Goal: Information Seeking & Learning: Learn about a topic

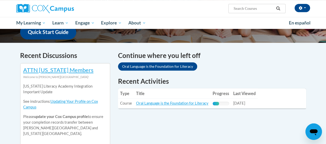
scroll to position [138, 0]
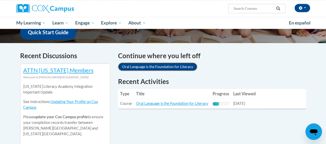
click at [179, 66] on link "Oral Language is the Foundation for Literacy" at bounding box center [157, 67] width 79 height 8
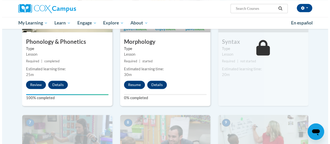
scroll to position [316, 0]
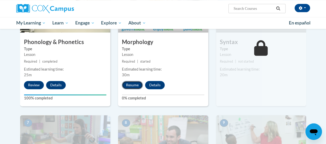
click at [135, 85] on button "Resume" at bounding box center [132, 85] width 21 height 8
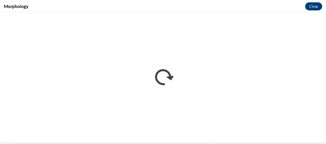
scroll to position [0, 0]
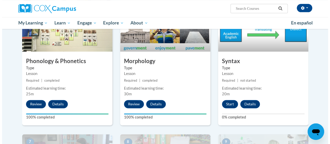
scroll to position [321, 0]
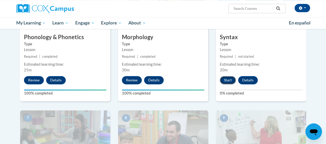
click at [230, 81] on button "Start" at bounding box center [228, 80] width 16 height 8
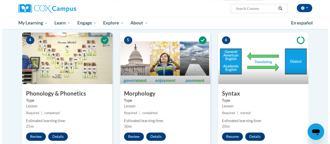
scroll to position [297, 0]
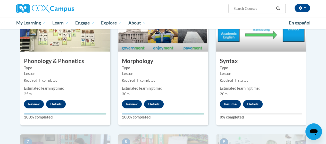
click at [230, 104] on button "Resume" at bounding box center [230, 104] width 21 height 8
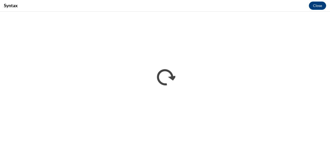
scroll to position [0, 0]
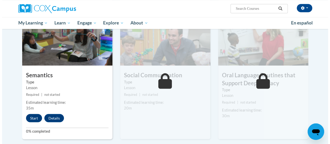
scroll to position [429, 0]
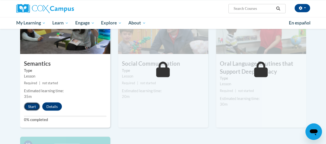
click at [28, 106] on button "Start" at bounding box center [32, 106] width 16 height 8
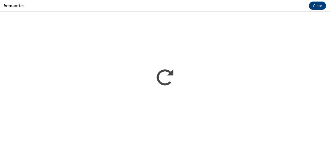
scroll to position [0, 0]
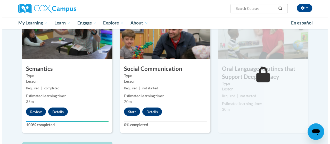
scroll to position [424, 0]
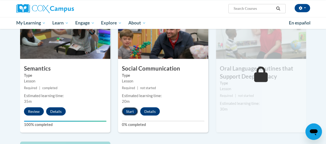
click at [131, 111] on button "Start" at bounding box center [130, 111] width 16 height 8
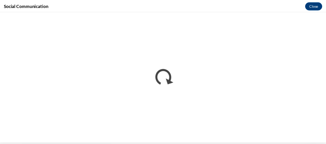
scroll to position [0, 0]
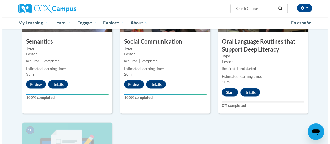
scroll to position [453, 0]
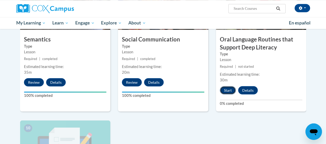
click at [229, 90] on button "Start" at bounding box center [228, 90] width 16 height 8
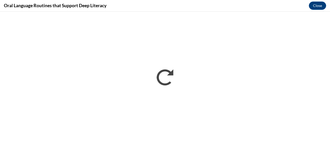
scroll to position [0, 0]
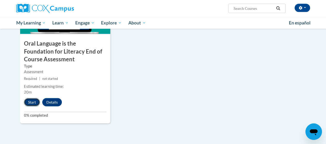
click at [31, 105] on button "Start" at bounding box center [32, 102] width 16 height 8
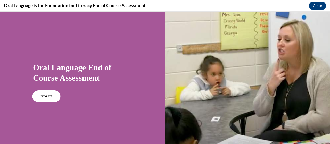
click at [51, 98] on link "START" at bounding box center [46, 96] width 28 height 12
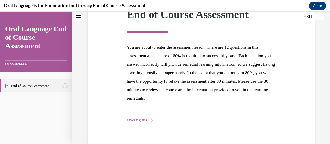
scroll to position [92, 0]
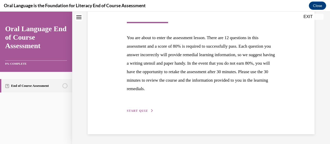
click at [140, 111] on span "START QUIZ" at bounding box center [137, 111] width 21 height 4
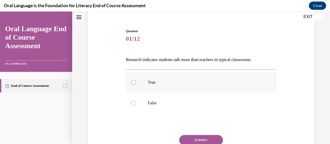
scroll to position [56, 0]
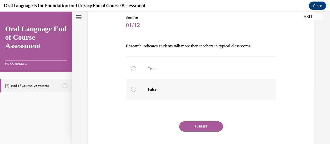
click at [168, 87] on p "False" at bounding box center [205, 89] width 115 height 5
click at [136, 87] on input "False" at bounding box center [133, 89] width 5 height 5
radio input "true"
click at [191, 127] on button "SUBMIT" at bounding box center [201, 126] width 44 height 10
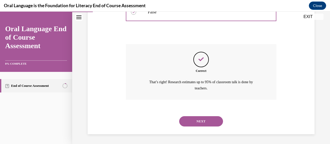
scroll to position [133, 0]
click at [205, 119] on button "NEXT" at bounding box center [201, 121] width 44 height 10
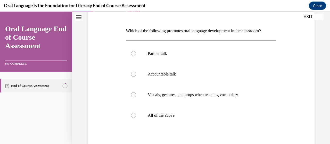
scroll to position [80, 0]
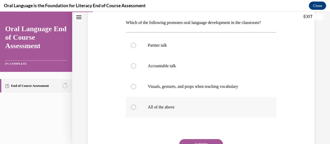
click at [186, 108] on p "All of the above" at bounding box center [205, 107] width 115 height 5
click at [136, 108] on input "All of the above" at bounding box center [133, 107] width 5 height 5
radio input "true"
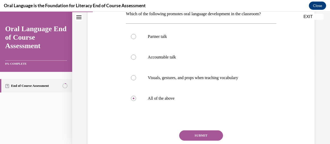
click at [195, 135] on button "SUBMIT" at bounding box center [201, 135] width 44 height 10
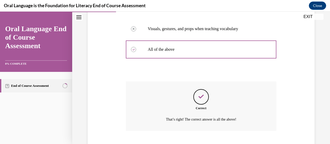
scroll to position [169, 0]
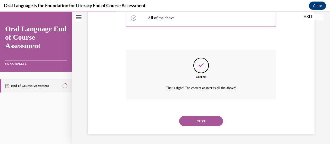
click at [193, 121] on button "NEXT" at bounding box center [201, 121] width 44 height 10
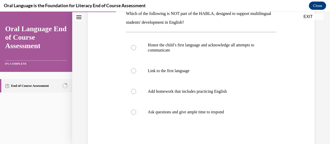
scroll to position [89, 0]
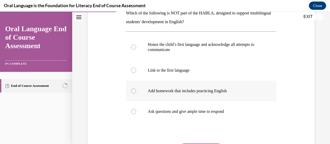
click at [195, 89] on p "Add homework that includes practicing English" at bounding box center [205, 90] width 115 height 5
click at [136, 89] on input "Add homework that includes practicing English" at bounding box center [133, 90] width 5 height 5
radio input "true"
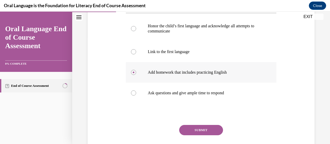
scroll to position [109, 0]
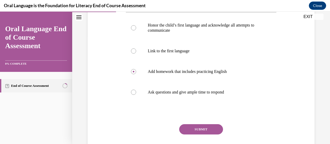
click at [188, 129] on button "SUBMIT" at bounding box center [201, 129] width 44 height 10
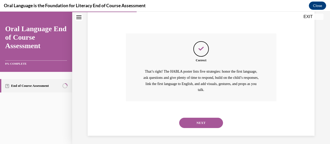
scroll to position [201, 0]
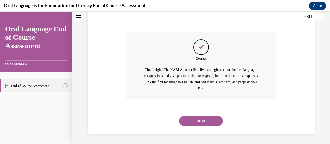
click at [196, 123] on button "NEXT" at bounding box center [201, 121] width 44 height 10
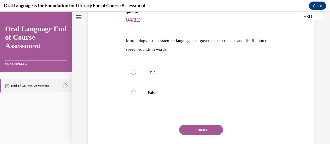
scroll to position [62, 0]
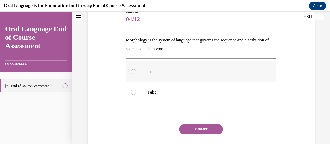
click at [168, 71] on p "True" at bounding box center [205, 71] width 115 height 5
click at [136, 71] on input "True" at bounding box center [133, 71] width 5 height 5
radio input "true"
click at [188, 131] on button "SUBMIT" at bounding box center [201, 129] width 44 height 10
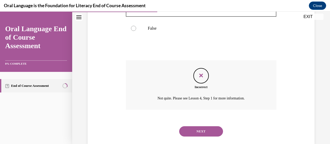
scroll to position [126, 0]
click at [191, 129] on button "NEXT" at bounding box center [201, 132] width 44 height 10
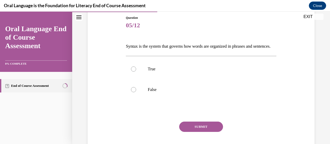
scroll to position [57, 0]
click at [176, 79] on label "True" at bounding box center [201, 68] width 150 height 21
click at [136, 71] on input "True" at bounding box center [133, 68] width 5 height 5
radio input "true"
click at [191, 131] on button "SUBMIT" at bounding box center [201, 126] width 44 height 10
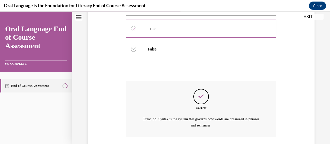
scroll to position [142, 0]
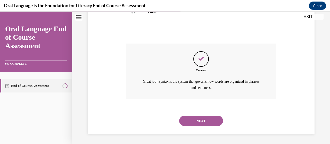
click at [195, 122] on button "NEXT" at bounding box center [201, 121] width 44 height 10
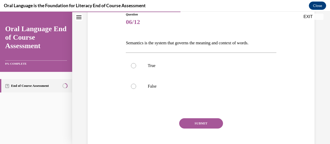
scroll to position [60, 0]
click at [192, 63] on label "True" at bounding box center [201, 65] width 150 height 21
click at [136, 63] on input "True" at bounding box center [133, 65] width 5 height 5
radio input "true"
click at [191, 125] on button "SUBMIT" at bounding box center [201, 123] width 44 height 10
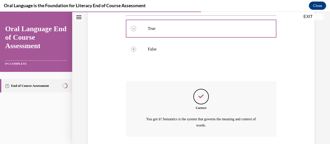
scroll to position [134, 0]
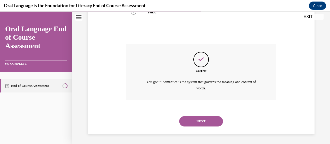
click at [194, 123] on button "NEXT" at bounding box center [201, 121] width 44 height 10
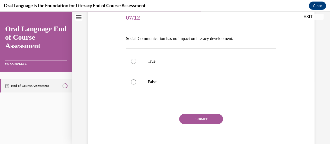
scroll to position [64, 0]
click at [173, 82] on p "False" at bounding box center [205, 81] width 115 height 5
click at [136, 82] on input "False" at bounding box center [133, 81] width 5 height 5
radio input "true"
click at [184, 119] on button "SUBMIT" at bounding box center [201, 119] width 44 height 10
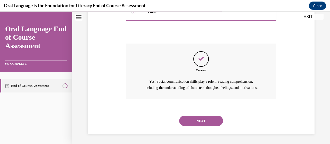
scroll to position [140, 0]
click at [191, 124] on button "NEXT" at bounding box center [201, 121] width 44 height 10
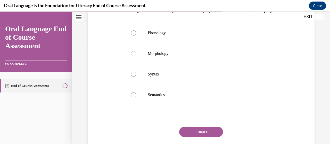
scroll to position [93, 0]
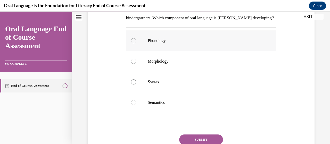
click at [196, 51] on label "Phonology" at bounding box center [201, 40] width 150 height 21
click at [136, 43] on input "Phonology" at bounding box center [133, 40] width 5 height 5
radio input "true"
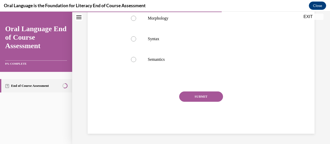
click at [188, 102] on div "SUBMIT" at bounding box center [201, 104] width 150 height 26
click at [193, 97] on button "SUBMIT" at bounding box center [201, 96] width 44 height 10
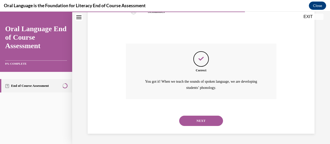
scroll to position [192, 0]
click at [184, 120] on button "NEXT" at bounding box center [201, 121] width 44 height 10
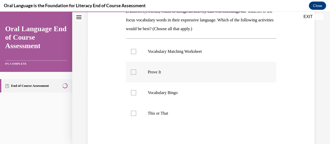
scroll to position [83, 0]
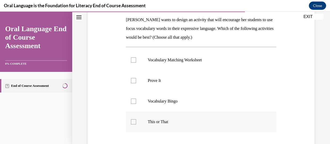
click at [169, 115] on label "This or That" at bounding box center [201, 122] width 150 height 21
click at [136, 119] on input "This or That" at bounding box center [133, 121] width 5 height 5
checkbox input "true"
click at [194, 83] on label "Prove It" at bounding box center [201, 80] width 150 height 21
click at [136, 83] on input "Prove It" at bounding box center [133, 80] width 5 height 5
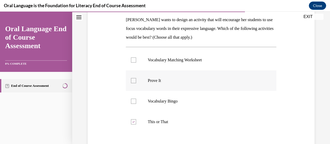
checkbox input "true"
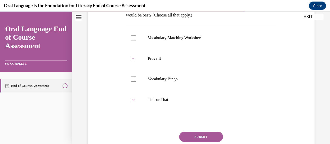
click at [191, 141] on button "SUBMIT" at bounding box center [201, 137] width 44 height 10
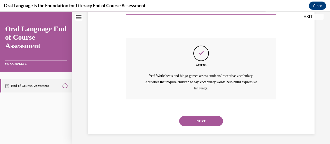
scroll to position [198, 0]
click at [200, 120] on button "NEXT" at bounding box center [201, 121] width 44 height 10
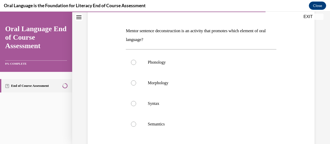
scroll to position [73, 0]
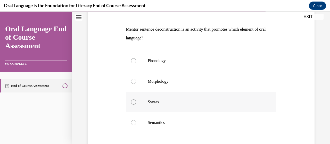
click at [190, 105] on label "Syntax" at bounding box center [201, 102] width 150 height 21
click at [136, 105] on input "Syntax" at bounding box center [133, 101] width 5 height 5
radio input "true"
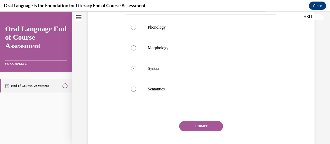
click at [195, 127] on button "SUBMIT" at bounding box center [201, 126] width 44 height 10
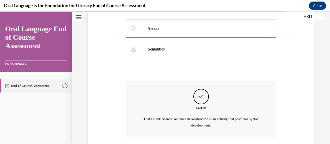
scroll to position [184, 0]
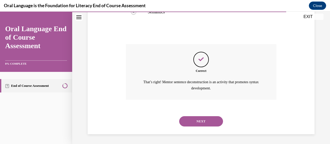
click at [205, 116] on button "NEXT" at bounding box center [201, 121] width 44 height 10
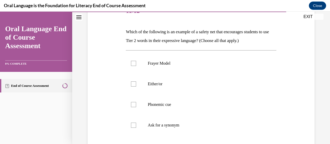
scroll to position [71, 0]
click at [175, 124] on p "Ask for a synonym" at bounding box center [205, 124] width 115 height 5
click at [136, 124] on input "Ask for a synonym" at bounding box center [133, 124] width 5 height 5
checkbox input "true"
click at [204, 71] on label "Frayer Model" at bounding box center [201, 63] width 150 height 21
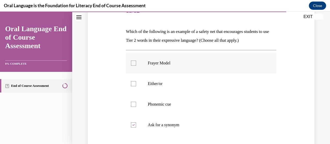
click at [136, 66] on input "Frayer Model" at bounding box center [133, 63] width 5 height 5
checkbox input "true"
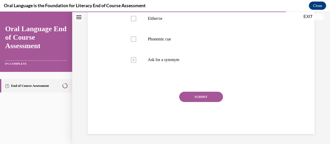
scroll to position [136, 0]
click at [202, 94] on button "SUBMIT" at bounding box center [201, 97] width 44 height 10
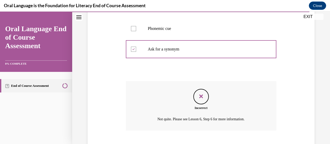
scroll to position [178, 0]
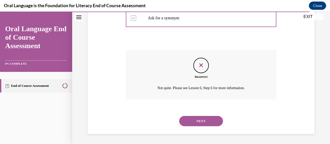
click at [199, 120] on button "NEXT" at bounding box center [201, 121] width 44 height 10
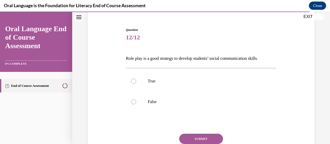
scroll to position [48, 0]
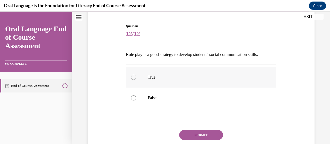
click at [181, 77] on p "True" at bounding box center [205, 77] width 115 height 5
click at [136, 77] on input "True" at bounding box center [133, 77] width 5 height 5
radio input "true"
click at [194, 138] on button "SUBMIT" at bounding box center [201, 135] width 44 height 10
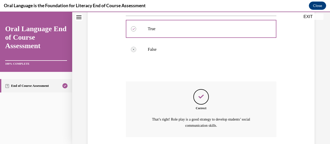
scroll to position [134, 0]
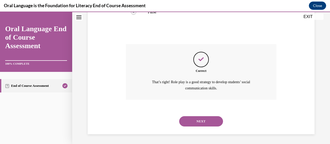
click at [204, 124] on button "NEXT" at bounding box center [201, 121] width 44 height 10
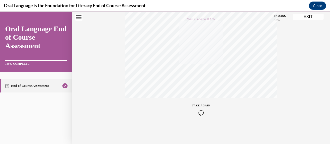
scroll to position [0, 0]
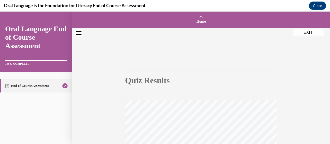
click at [307, 31] on button "EXIT" at bounding box center [307, 32] width 31 height 6
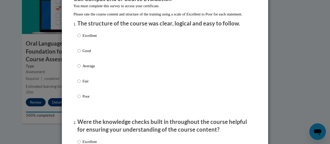
scroll to position [52, 0]
drag, startPoint x: 93, startPoint y: 37, endPoint x: 87, endPoint y: 41, distance: 6.4
click at [87, 41] on div "Excellent Good Average Fair Poor" at bounding box center [86, 70] width 19 height 80
click at [87, 39] on p "Excellent" at bounding box center [89, 36] width 14 height 6
click at [81, 39] on input "Excellent" at bounding box center [78, 36] width 3 height 6
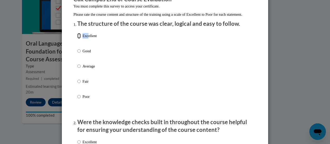
radio input "true"
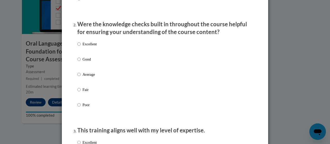
scroll to position [150, 0]
click at [90, 47] on p "Excellent" at bounding box center [89, 44] width 14 height 6
click at [81, 47] on input "Excellent" at bounding box center [78, 44] width 3 height 6
radio input "true"
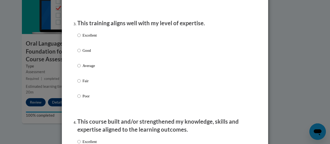
scroll to position [267, 0]
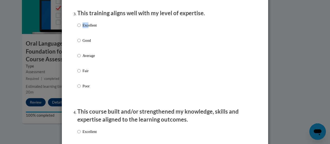
drag, startPoint x: 85, startPoint y: 26, endPoint x: 87, endPoint y: 32, distance: 6.8
click at [87, 32] on div "Excellent Good Average Fair Poor" at bounding box center [86, 60] width 19 height 80
click at [87, 28] on p "Excellent" at bounding box center [89, 25] width 14 height 6
click at [81, 28] on input "Excellent" at bounding box center [78, 25] width 3 height 6
radio input "true"
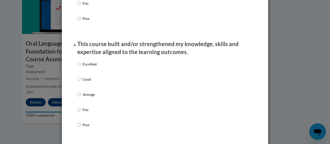
scroll to position [336, 0]
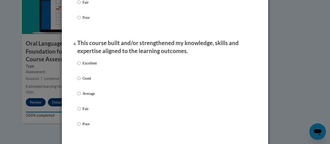
click at [86, 66] on p "Excellent" at bounding box center [89, 63] width 14 height 6
click at [81, 66] on input "Excellent" at bounding box center [78, 63] width 3 height 6
radio input "true"
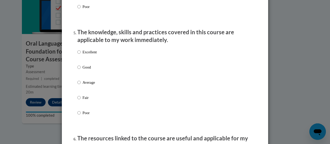
scroll to position [455, 0]
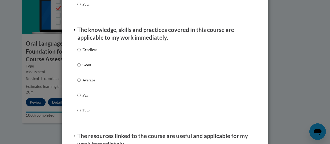
click at [93, 53] on p "Excellent" at bounding box center [89, 50] width 14 height 6
click at [81, 53] on input "Excellent" at bounding box center [78, 50] width 3 height 6
radio input "true"
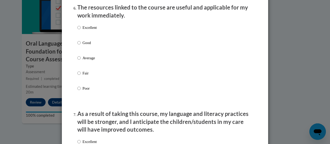
scroll to position [585, 0]
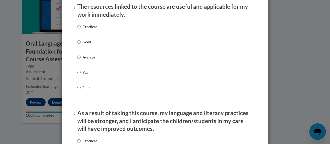
click at [85, 29] on p "Excellent" at bounding box center [89, 27] width 14 height 6
click at [81, 29] on input "Excellent" at bounding box center [78, 27] width 3 height 6
radio input "true"
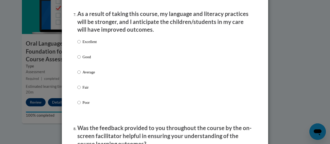
scroll to position [684, 0]
click at [92, 45] on p "Excellent" at bounding box center [89, 42] width 14 height 6
click at [81, 45] on input "Excellent" at bounding box center [78, 42] width 3 height 6
radio input "true"
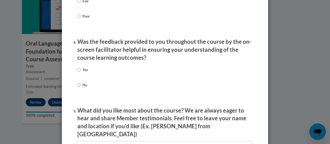
scroll to position [773, 0]
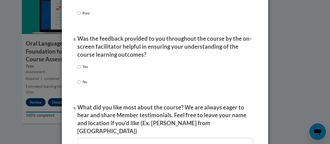
click at [84, 70] on p "Yes" at bounding box center [84, 67] width 5 height 6
click at [81, 70] on input "Yes" at bounding box center [78, 67] width 3 height 6
radio input "true"
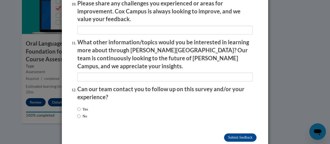
scroll to position [927, 0]
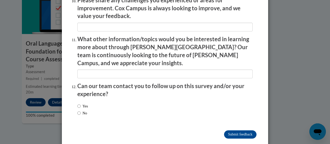
click at [132, 102] on div "Yes No" at bounding box center [164, 110] width 175 height 19
click at [79, 110] on label "No" at bounding box center [82, 113] width 10 height 6
click at [79, 110] on input "No" at bounding box center [78, 113] width 3 height 6
radio input "true"
click at [231, 130] on input "Submit feedback" at bounding box center [240, 134] width 32 height 8
